Goal: Information Seeking & Learning: Learn about a topic

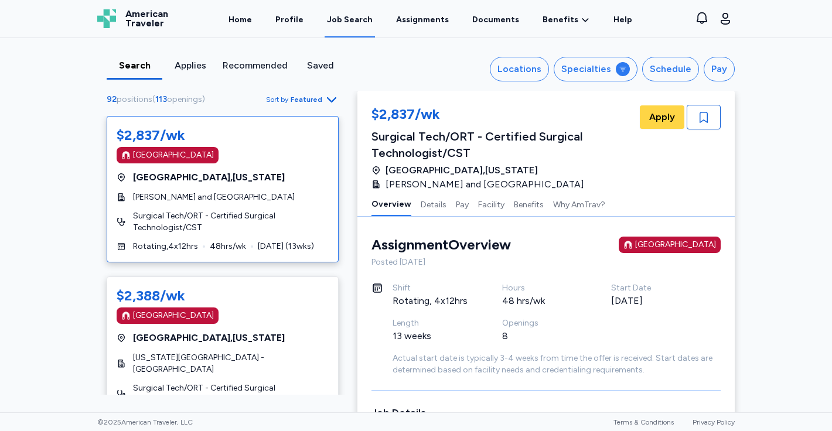
click at [337, 19] on div "Job Search" at bounding box center [350, 20] width 46 height 12
click at [345, 18] on div "Job Search" at bounding box center [350, 20] width 46 height 12
click at [249, 17] on link "Home" at bounding box center [240, 19] width 28 height 36
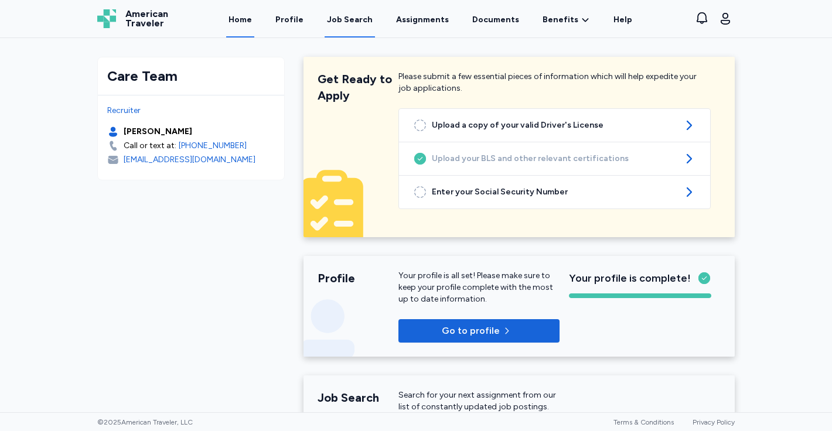
click at [346, 13] on link "Job Search" at bounding box center [350, 19] width 50 height 36
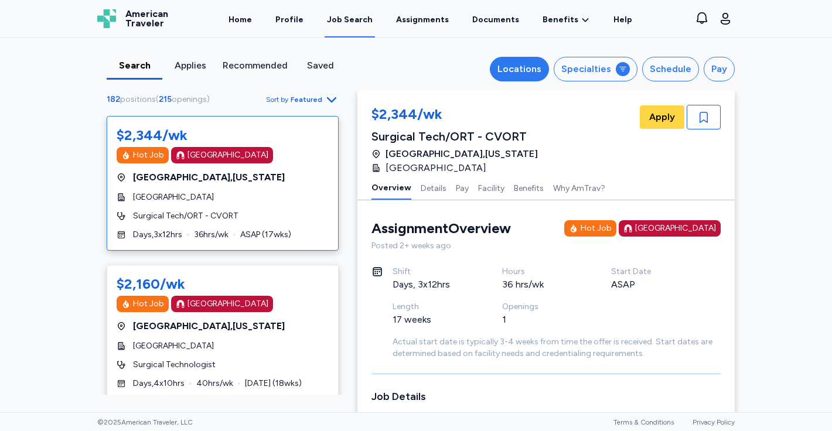
click at [527, 79] on button "Locations" at bounding box center [519, 69] width 59 height 25
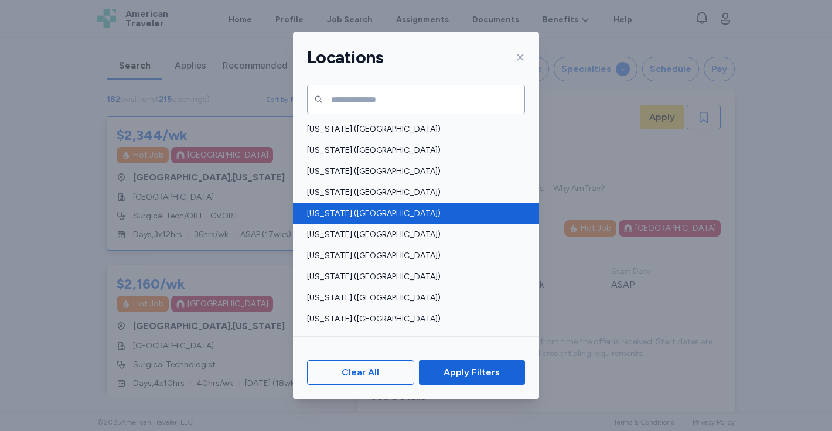
click at [436, 205] on div "[US_STATE] ([GEOGRAPHIC_DATA])" at bounding box center [416, 213] width 246 height 21
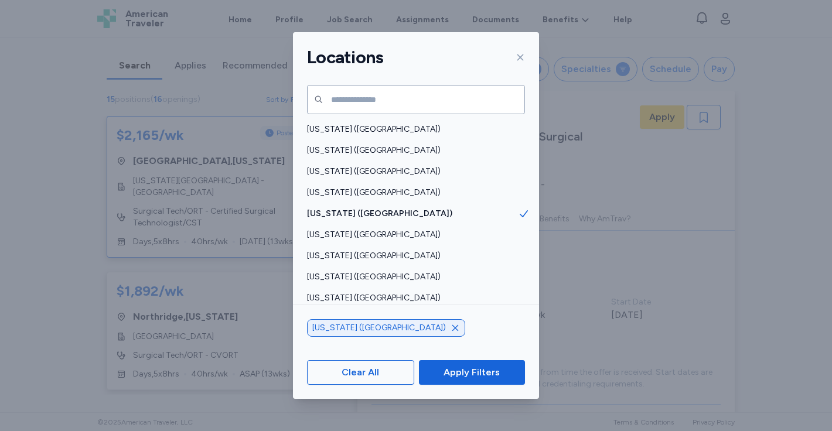
scroll to position [18, 0]
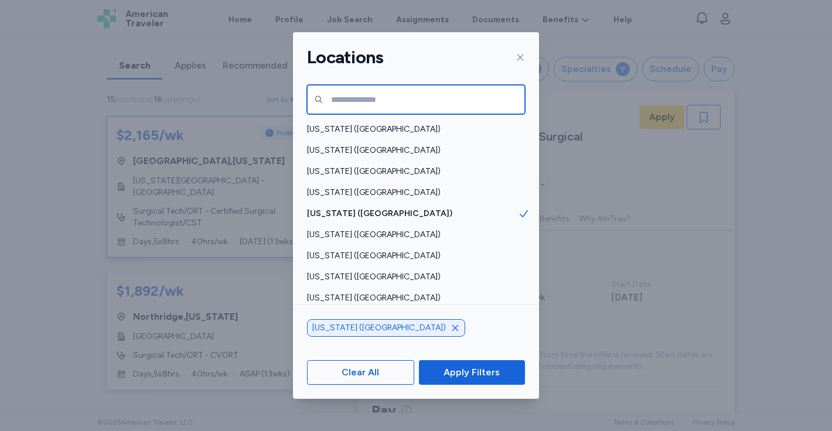
click at [413, 100] on input "text" at bounding box center [416, 99] width 218 height 29
type input "**********"
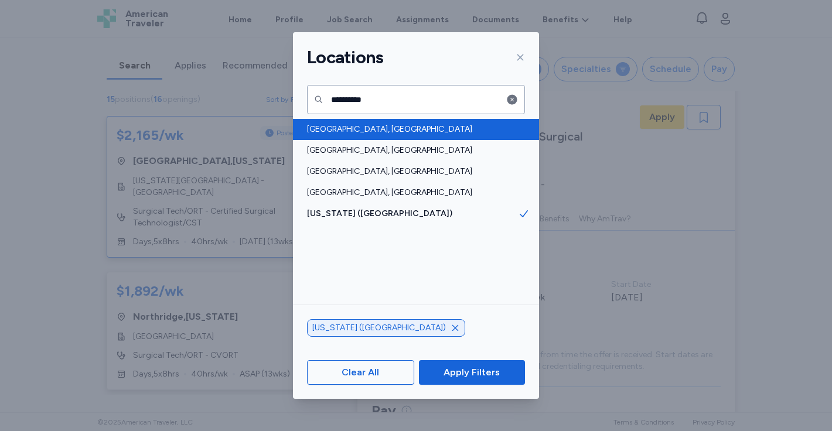
click at [394, 127] on span "[GEOGRAPHIC_DATA], [GEOGRAPHIC_DATA]" at bounding box center [412, 130] width 211 height 12
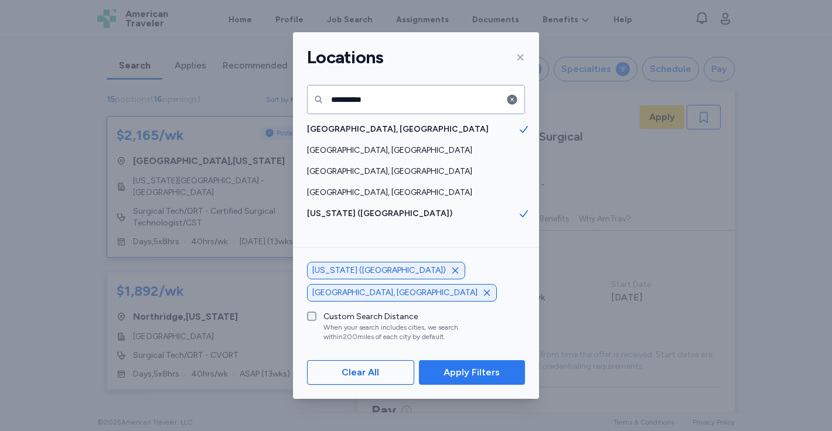
click at [451, 367] on span "Apply Filters" at bounding box center [472, 373] width 56 height 14
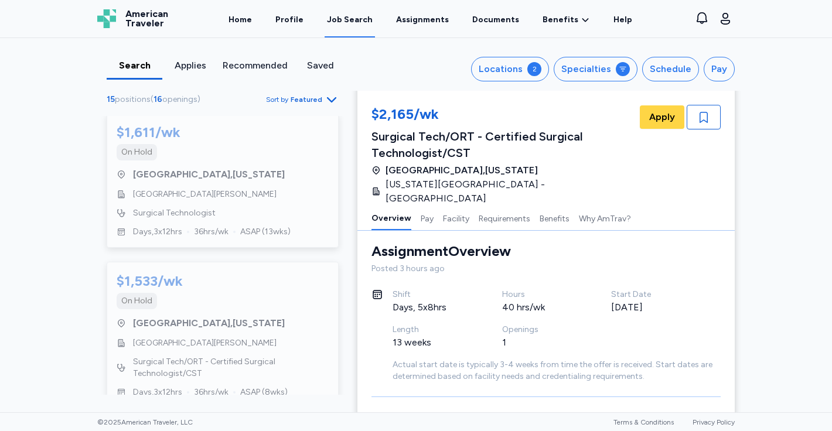
scroll to position [1996, 0]
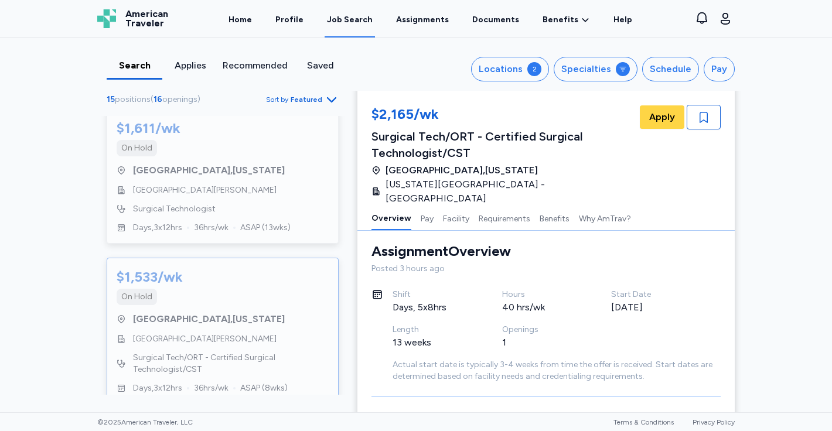
click at [264, 328] on div "$1,533/wk On Hold [GEOGRAPHIC_DATA] , [US_STATE] [GEOGRAPHIC_DATA][PERSON_NAME]…" at bounding box center [223, 331] width 232 height 147
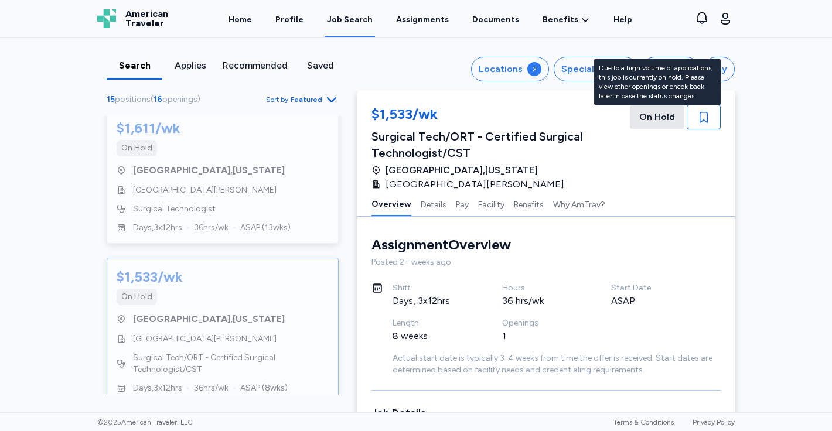
click at [661, 113] on div "On Hold" at bounding box center [657, 117] width 55 height 23
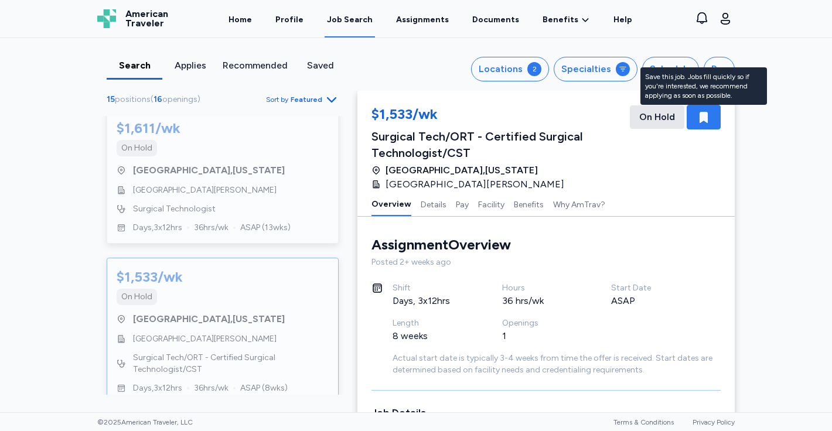
click at [704, 117] on icon "button" at bounding box center [704, 117] width 8 height 11
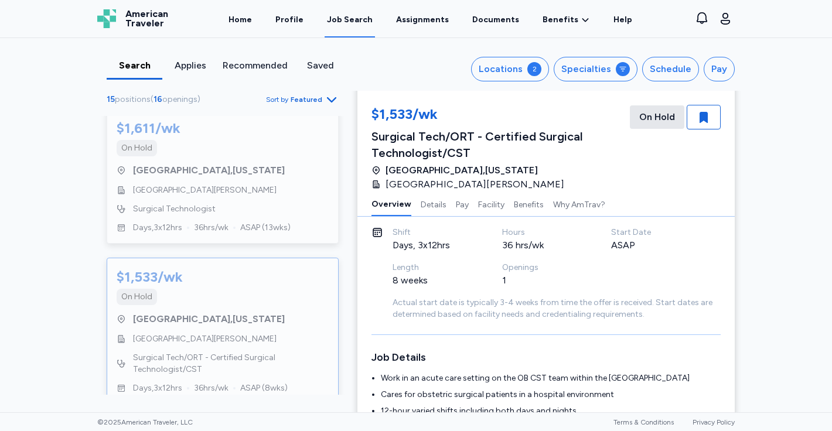
scroll to position [61, 0]
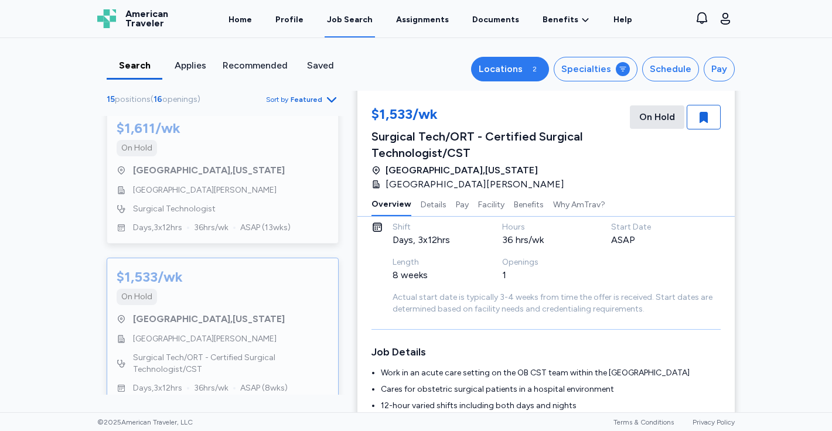
click at [491, 72] on div "Locations" at bounding box center [501, 69] width 44 height 14
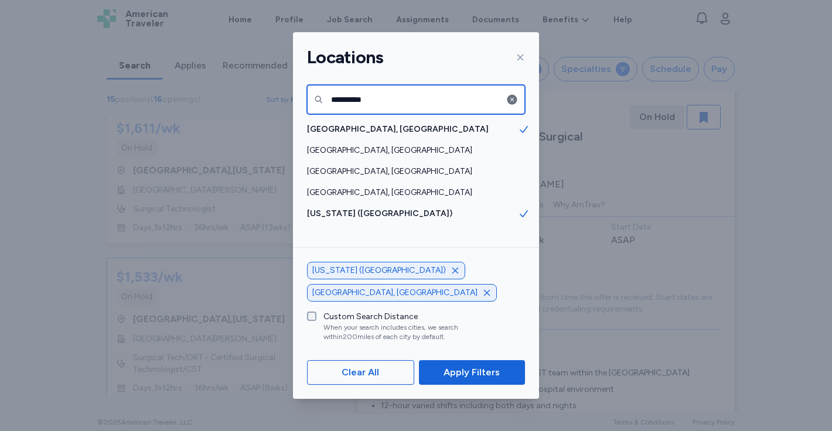
click at [423, 95] on input "**********" at bounding box center [416, 99] width 218 height 29
type input "*"
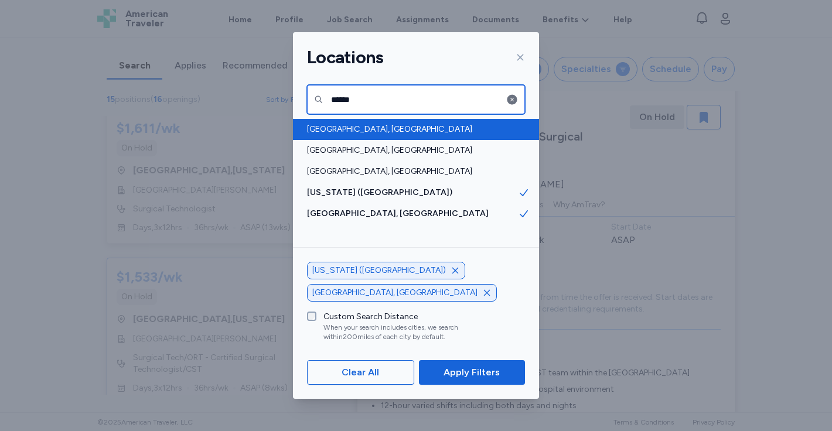
type input "******"
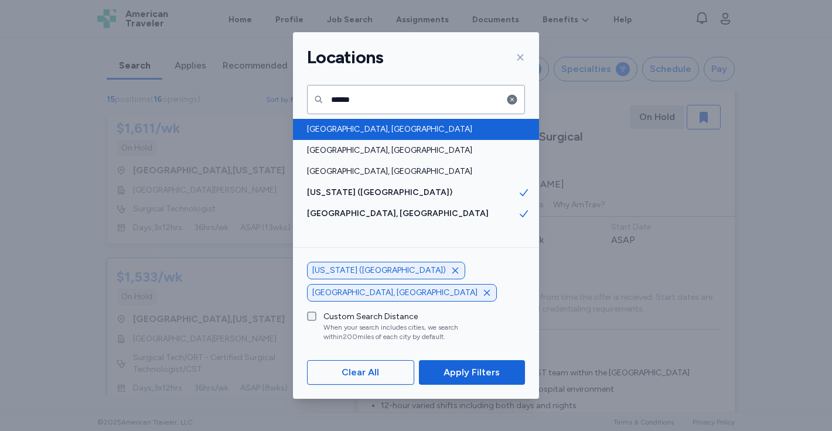
click at [412, 123] on div "[GEOGRAPHIC_DATA], [GEOGRAPHIC_DATA]" at bounding box center [416, 129] width 246 height 21
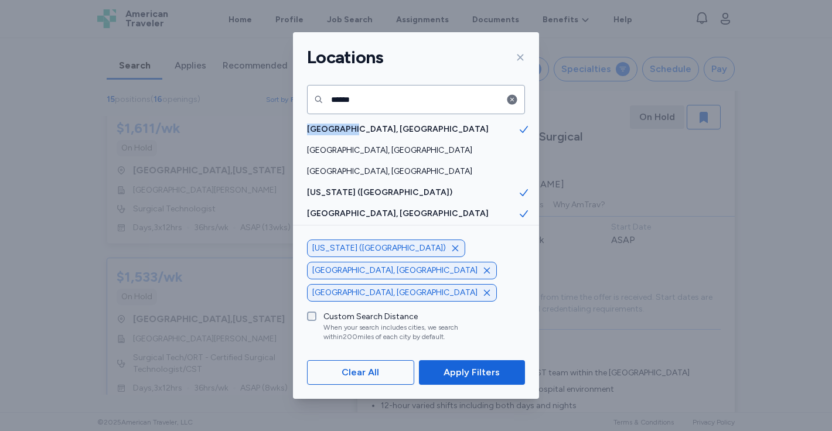
click at [451, 253] on icon "button" at bounding box center [455, 248] width 9 height 9
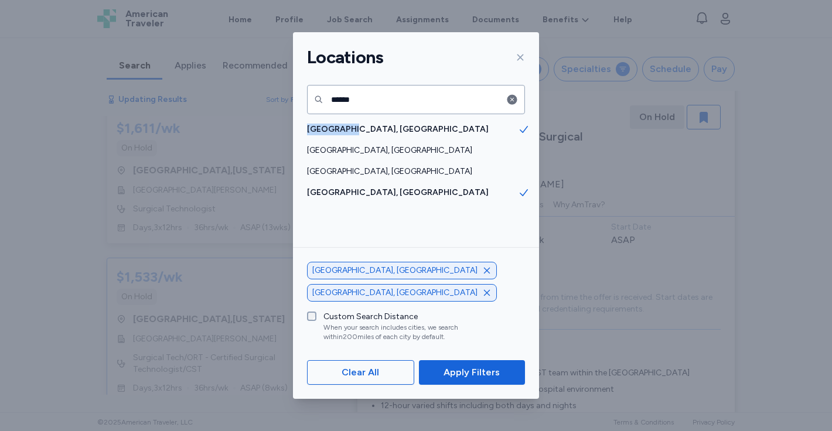
scroll to position [936, 0]
click at [482, 276] on icon "button" at bounding box center [486, 270] width 9 height 9
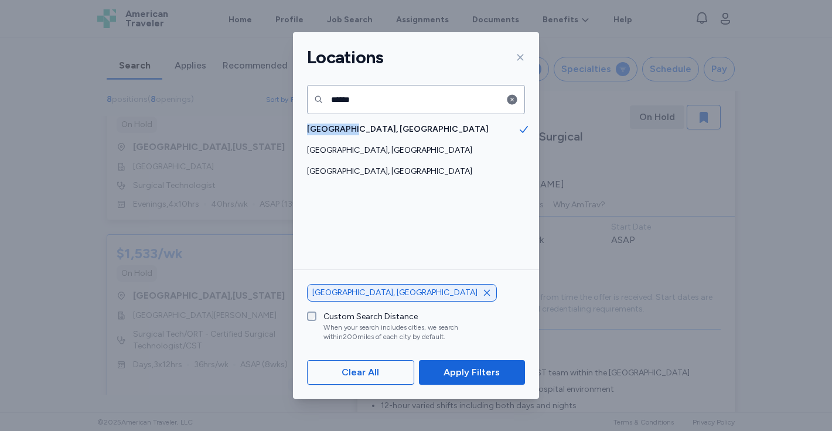
click at [458, 368] on span "Apply Filters" at bounding box center [472, 373] width 56 height 14
